Goal: Task Accomplishment & Management: Manage account settings

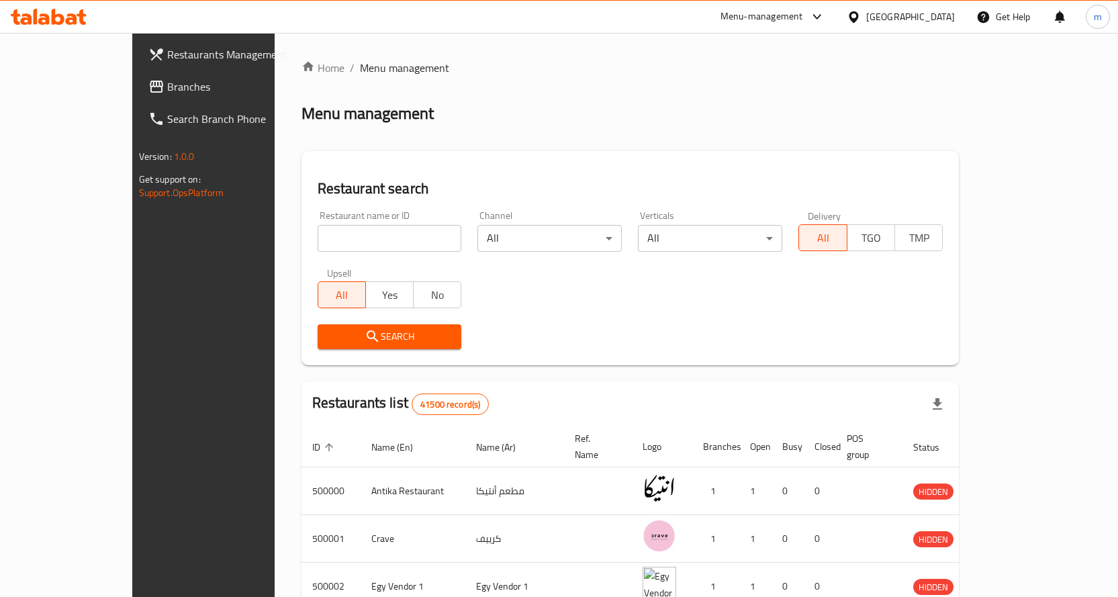
click at [825, 10] on icon at bounding box center [817, 17] width 16 height 16
click at [958, 19] on div "[GEOGRAPHIC_DATA]" at bounding box center [901, 17] width 130 height 32
click at [950, 21] on div "[GEOGRAPHIC_DATA]" at bounding box center [910, 16] width 89 height 15
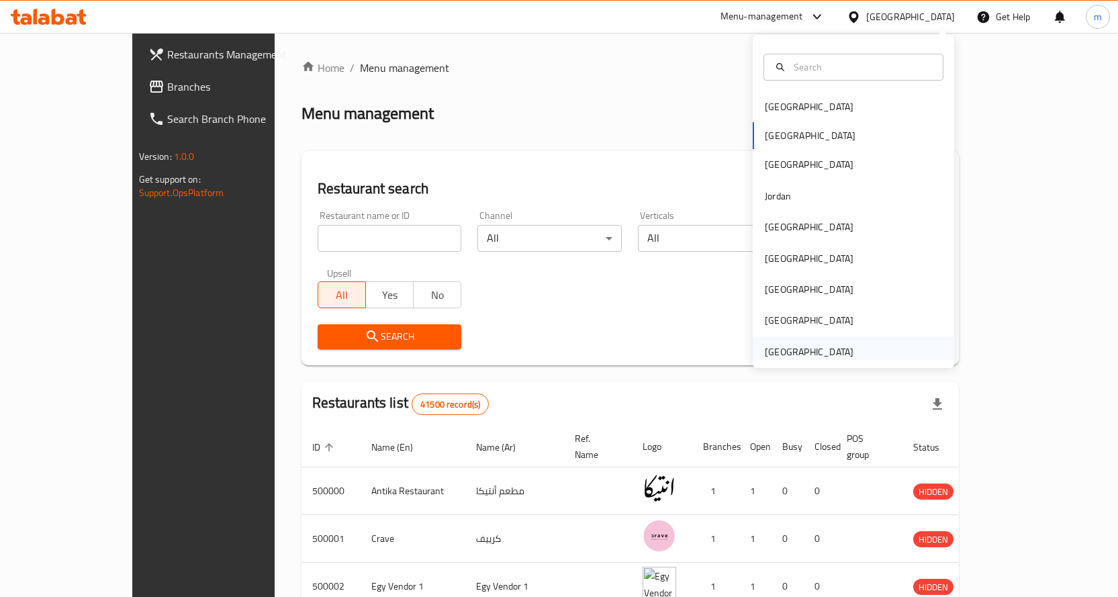
click at [834, 358] on div "[GEOGRAPHIC_DATA]" at bounding box center [809, 352] width 89 height 15
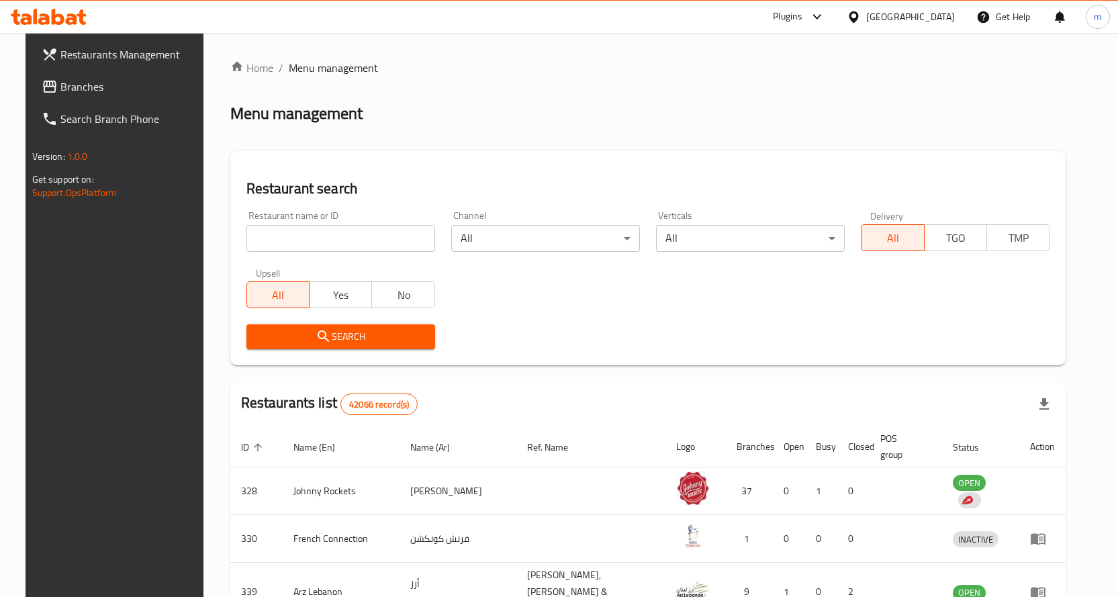
click at [56, 73] on link "Branches" at bounding box center [121, 87] width 181 height 32
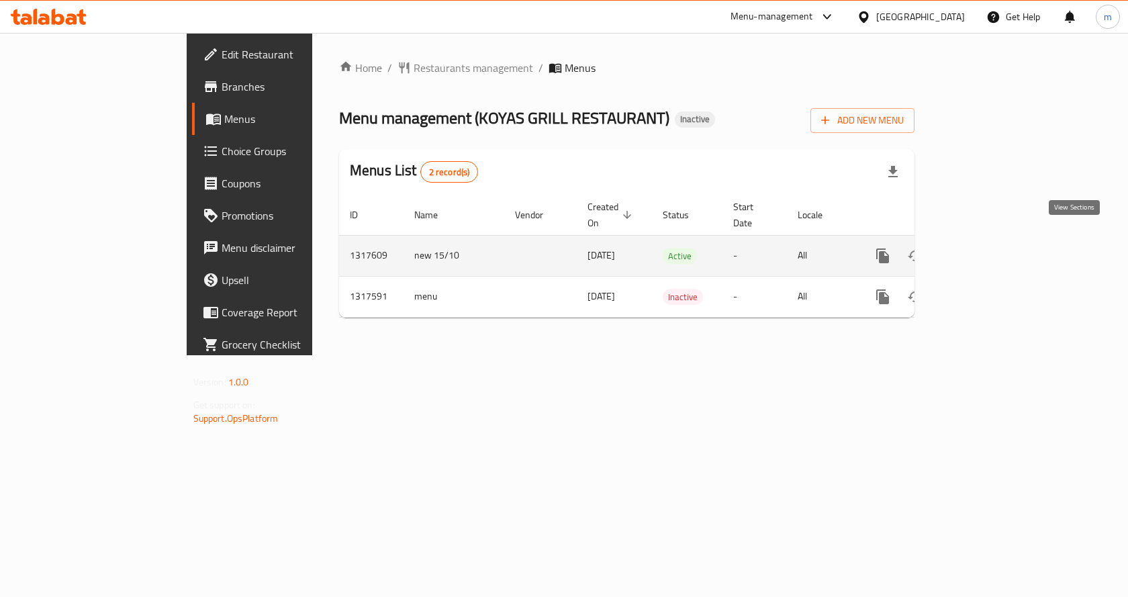
click at [996, 247] on link "enhanced table" at bounding box center [980, 256] width 32 height 32
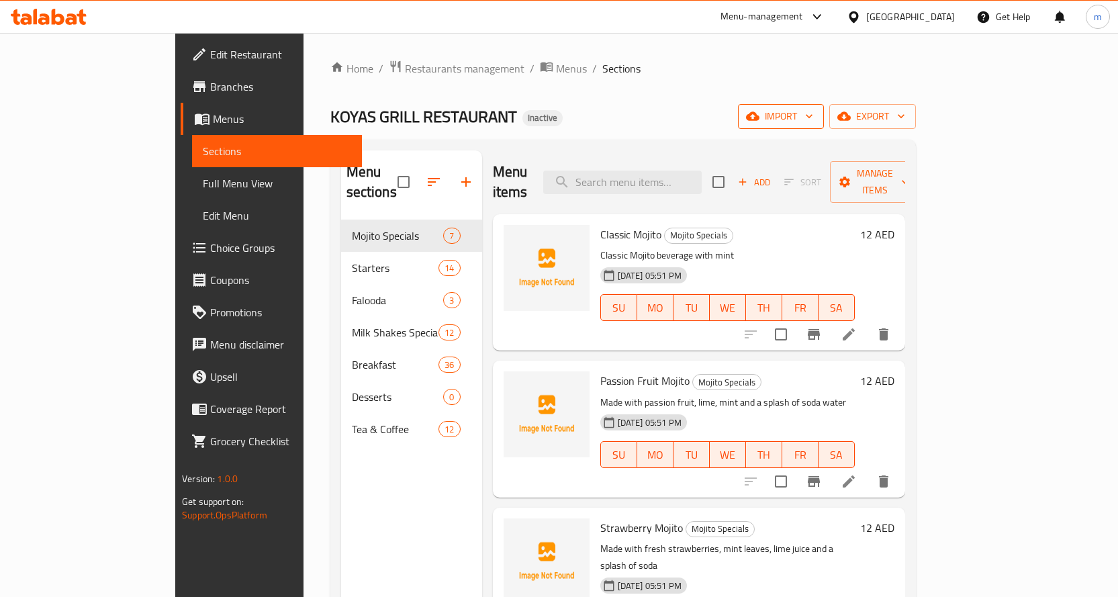
click at [813, 120] on span "import" at bounding box center [781, 116] width 64 height 17
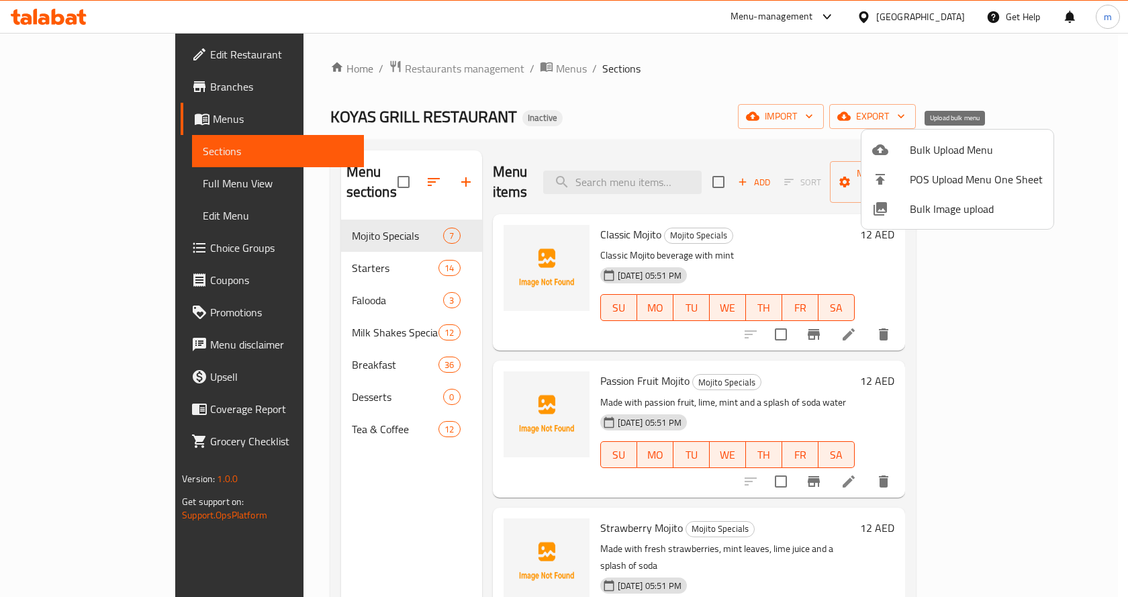
click at [959, 143] on span "Bulk Upload Menu" at bounding box center [976, 150] width 133 height 16
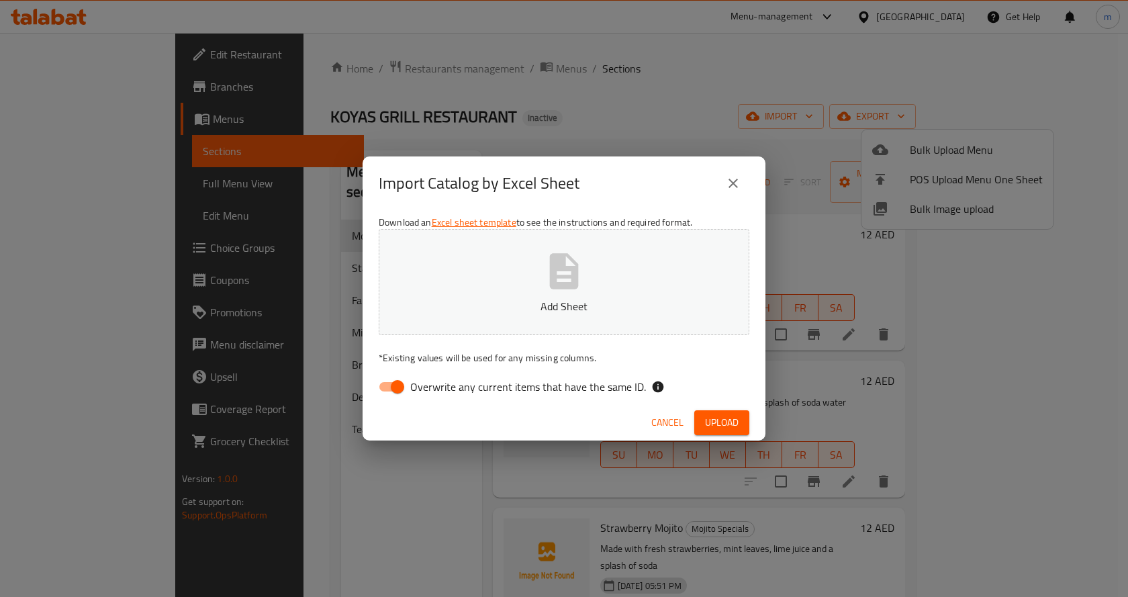
click at [461, 398] on label "Overwrite any current items that have the same ID." at bounding box center [508, 387] width 275 height 26
click at [436, 398] on input "Overwrite any current items that have the same ID." at bounding box center [397, 387] width 77 height 26
checkbox input "false"
click at [466, 347] on div "Download an Excel sheet template to see the instructions and required format. A…" at bounding box center [564, 307] width 403 height 195
click at [576, 300] on p "Add Sheet" at bounding box center [564, 306] width 329 height 16
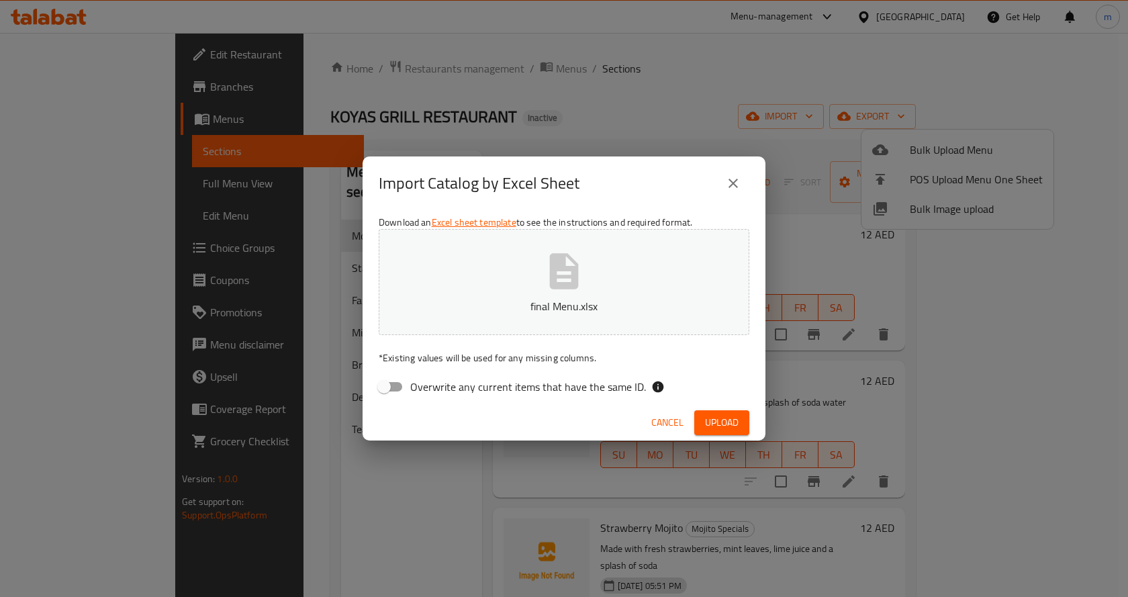
click at [737, 434] on button "Upload" at bounding box center [721, 422] width 55 height 25
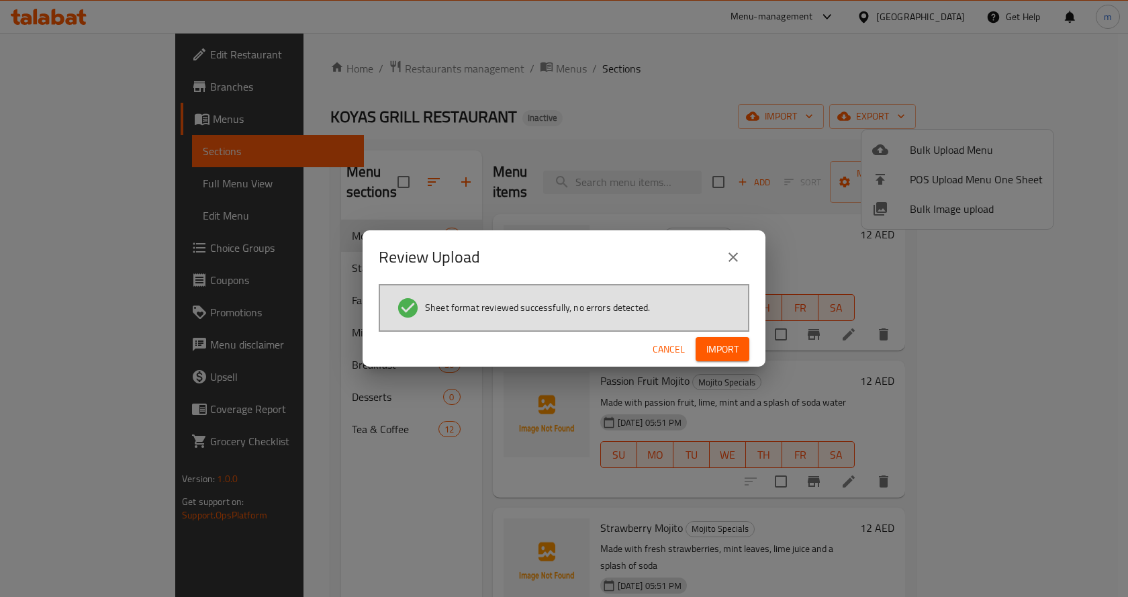
click at [722, 349] on span "Import" at bounding box center [723, 349] width 32 height 17
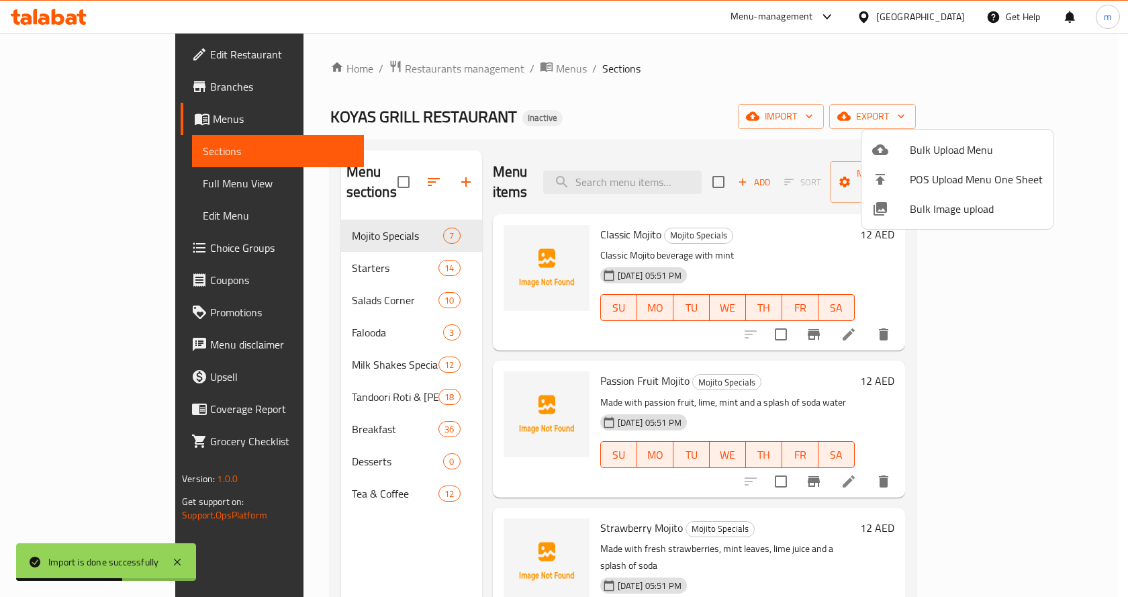
click at [55, 186] on div at bounding box center [564, 298] width 1128 height 597
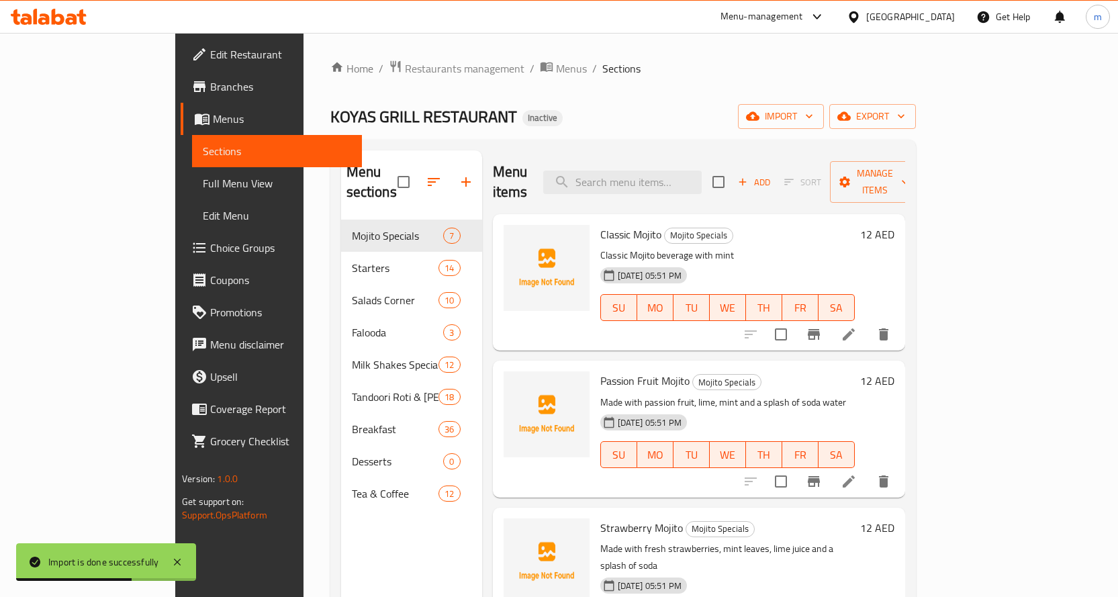
click at [203, 186] on span "Full Menu View" at bounding box center [277, 183] width 148 height 16
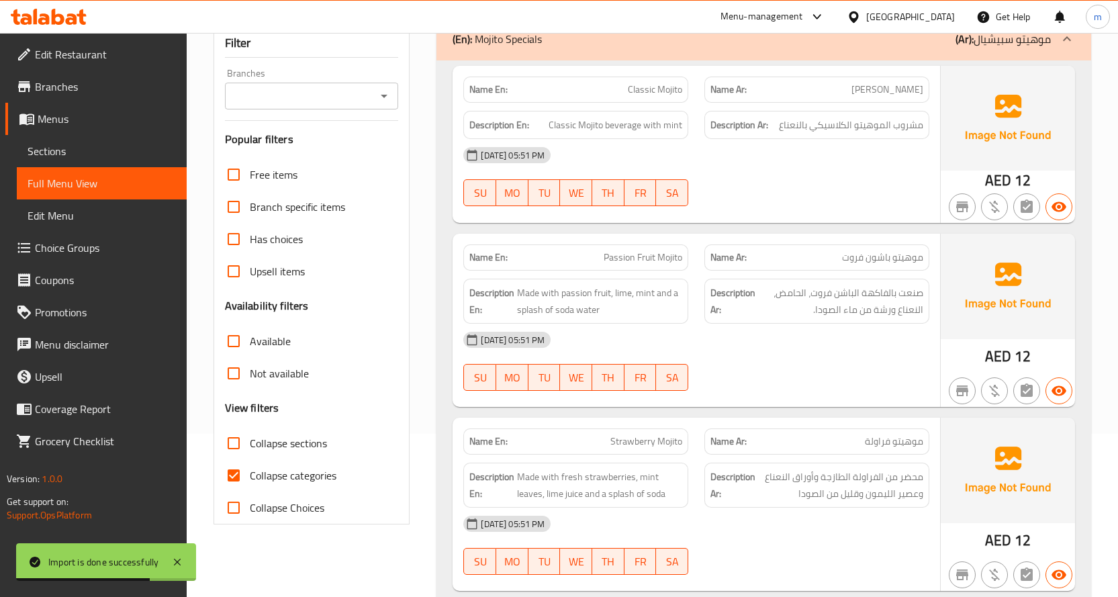
scroll to position [201, 0]
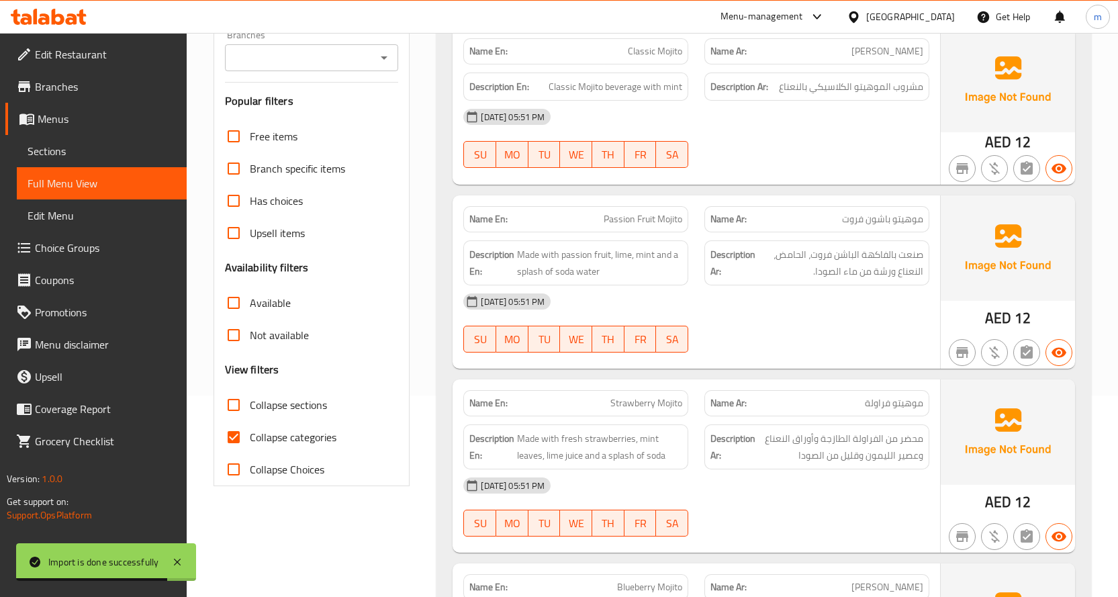
click at [240, 441] on input "Collapse categories" at bounding box center [234, 437] width 32 height 32
checkbox input "false"
click at [242, 413] on input "Collapse sections" at bounding box center [234, 405] width 32 height 32
checkbox input "true"
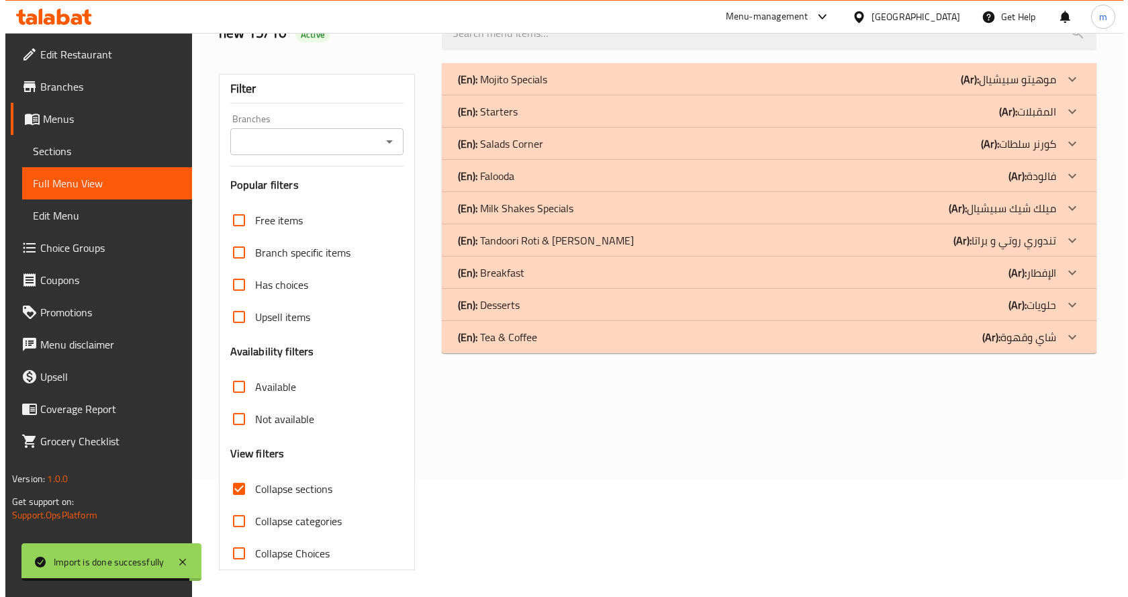
scroll to position [0, 0]
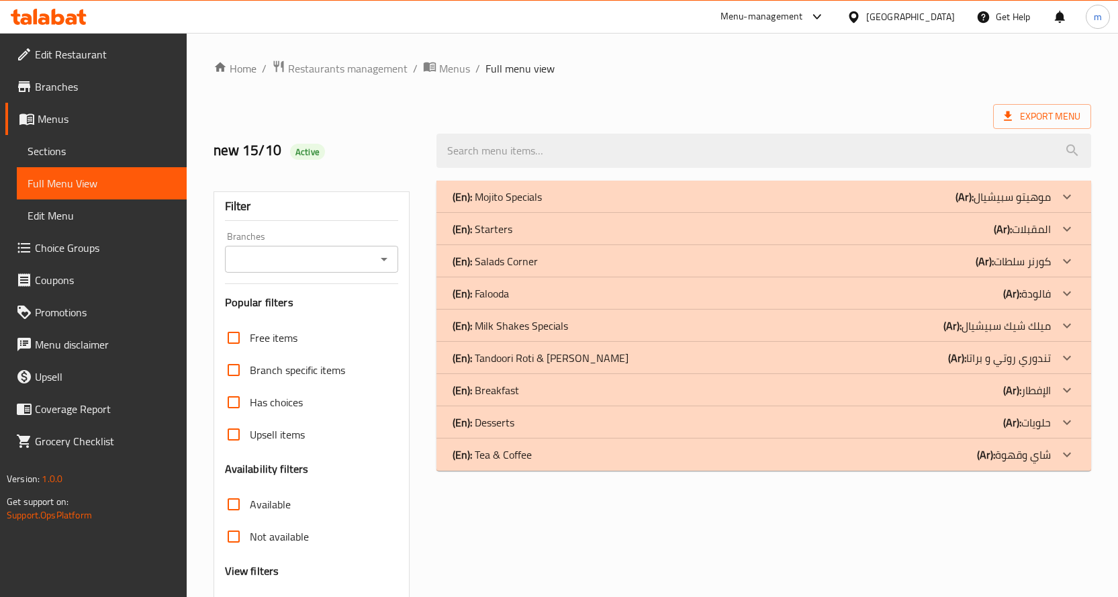
click at [531, 362] on p "(En): Tandoori Roti & Paratha" at bounding box center [541, 358] width 176 height 16
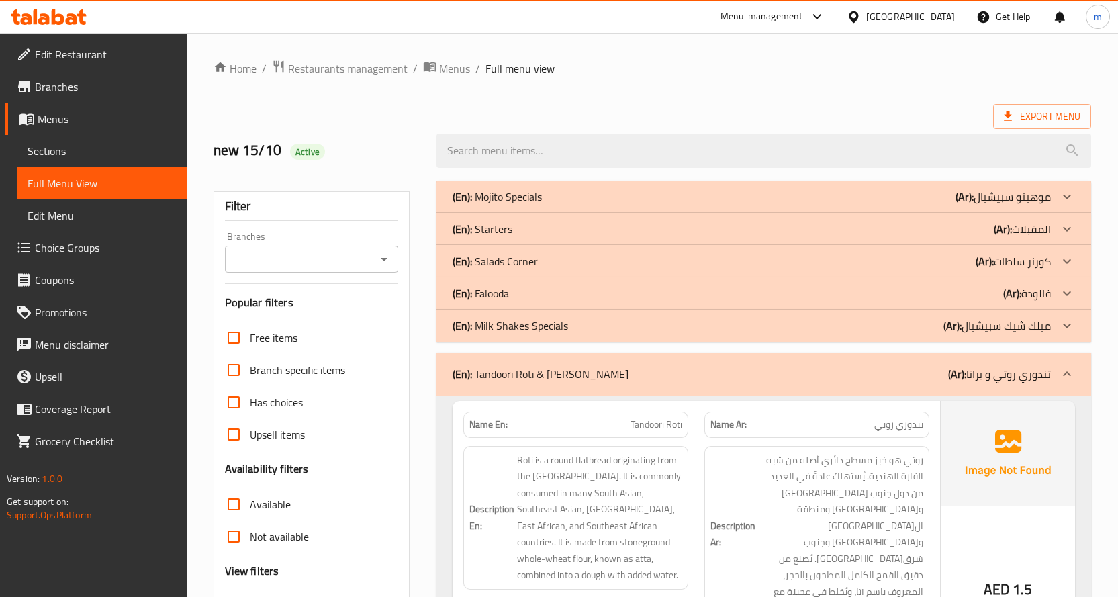
click at [525, 255] on p "(En): Salads Corner" at bounding box center [495, 261] width 85 height 16
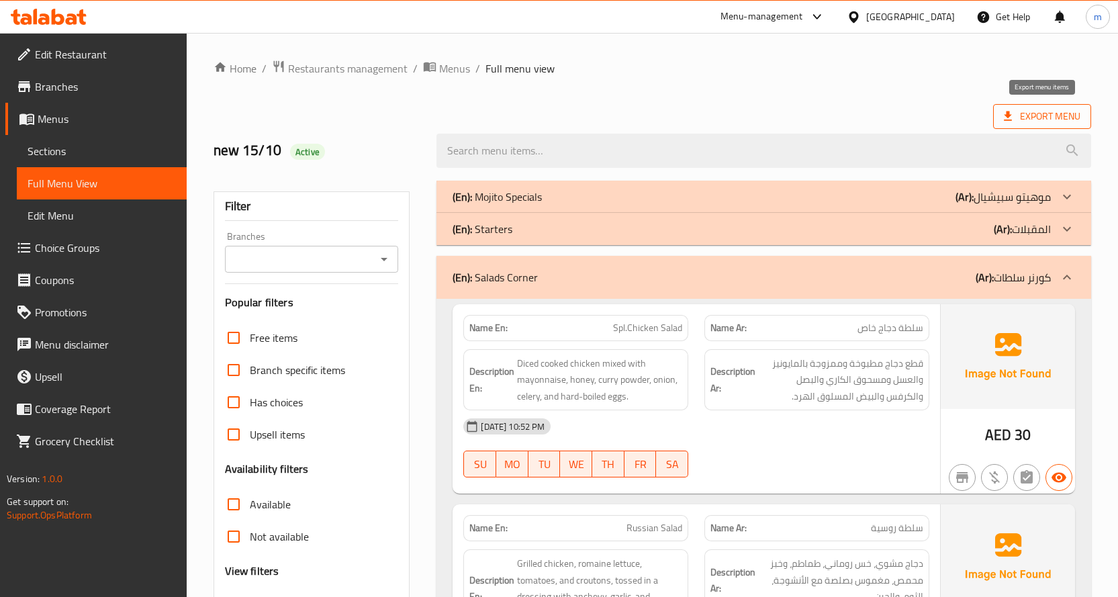
click at [1061, 118] on span "Export Menu" at bounding box center [1042, 116] width 77 height 17
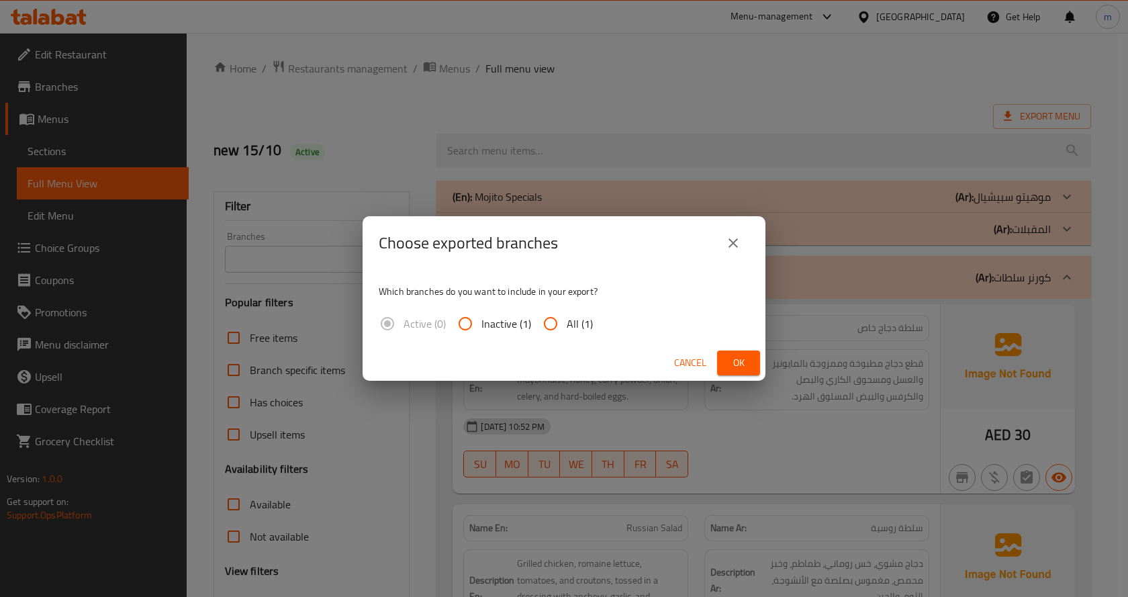
click at [572, 336] on label "All (1)" at bounding box center [564, 324] width 58 height 32
click at [567, 336] on input "All (1)" at bounding box center [551, 324] width 32 height 32
radio input "true"
click at [750, 363] on button "Ok" at bounding box center [738, 363] width 43 height 25
